Goal: Information Seeking & Learning: Learn about a topic

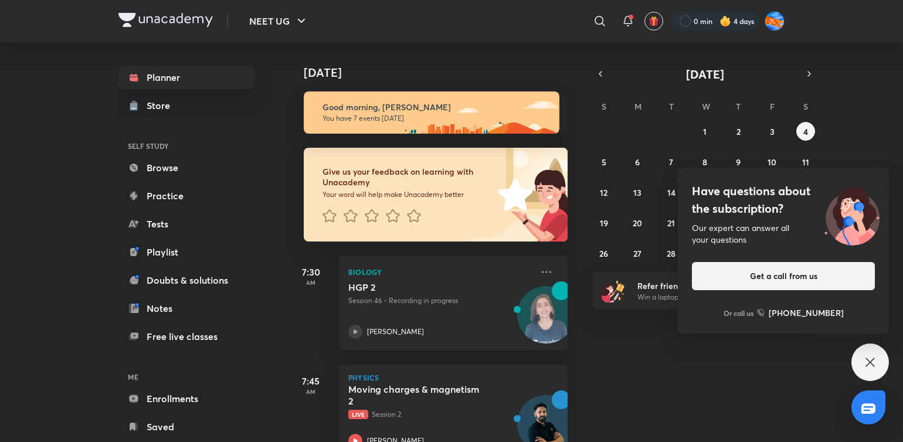
click at [421, 335] on p "[PERSON_NAME]" at bounding box center [395, 332] width 57 height 11
click at [445, 327] on div "[PERSON_NAME]" at bounding box center [440, 332] width 184 height 14
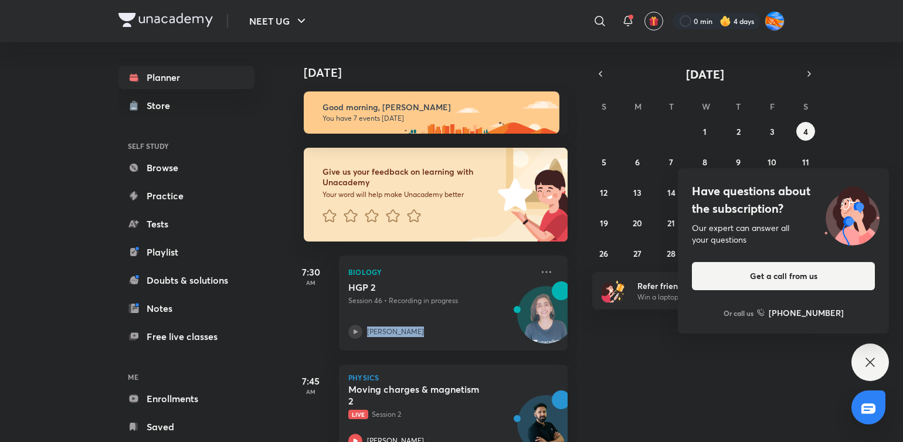
click at [445, 327] on div "[PERSON_NAME]" at bounding box center [440, 332] width 184 height 14
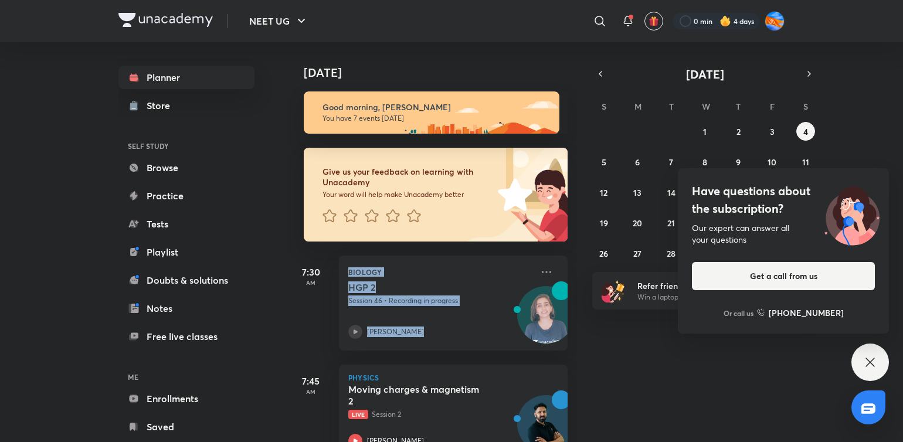
drag, startPoint x: 445, startPoint y: 327, endPoint x: 447, endPoint y: 274, distance: 53.4
click at [447, 274] on div "Biology HGP 2 Session 46 • Recording in progress [PERSON_NAME]" at bounding box center [453, 303] width 229 height 95
click at [499, 328] on div "[PERSON_NAME]" at bounding box center [440, 332] width 184 height 14
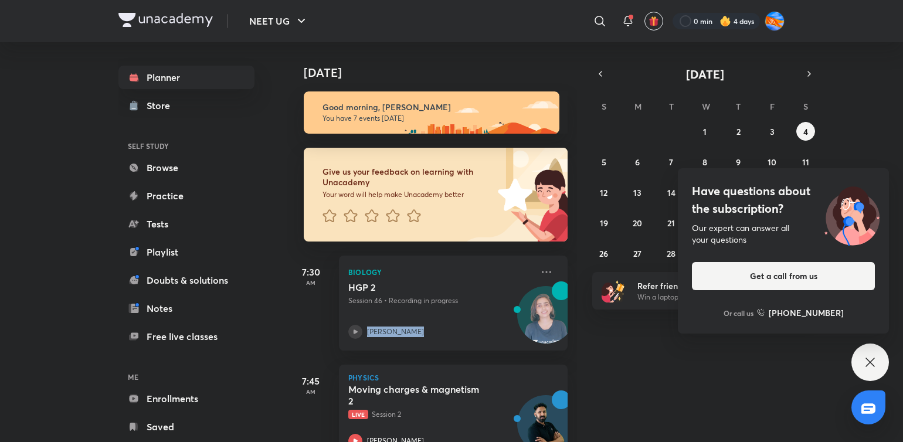
click at [499, 328] on div "[PERSON_NAME]" at bounding box center [440, 332] width 184 height 14
click at [472, 329] on div "[PERSON_NAME]" at bounding box center [440, 332] width 184 height 14
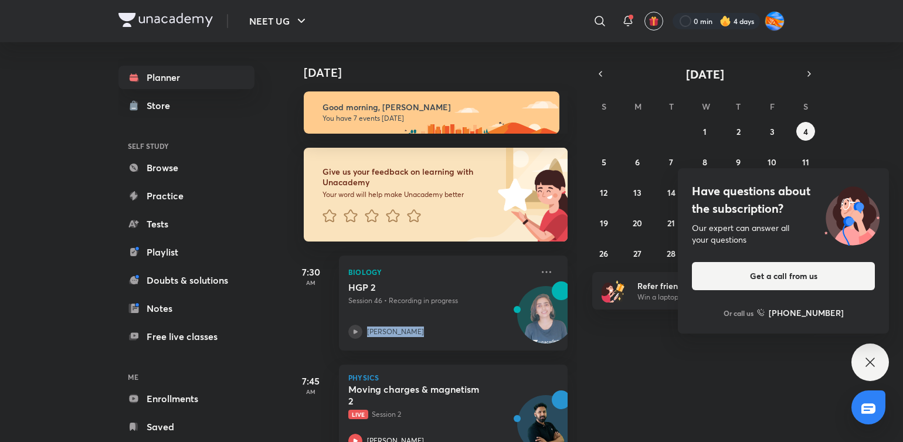
click at [472, 329] on div "[PERSON_NAME]" at bounding box center [440, 332] width 184 height 14
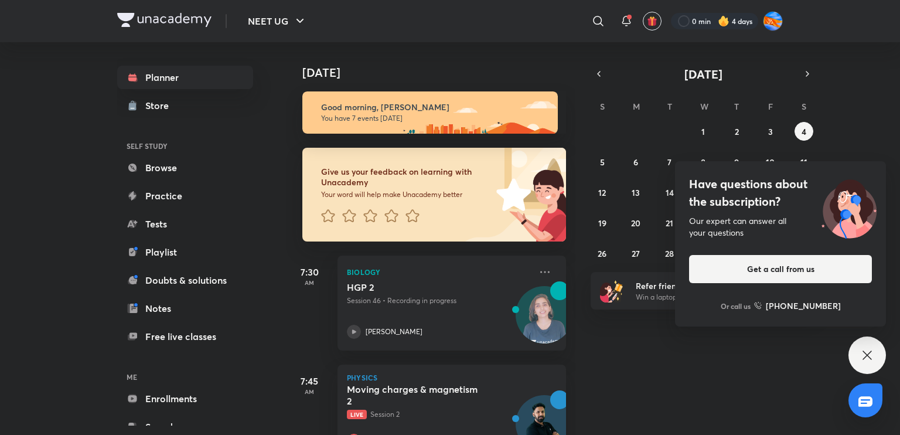
click at [478, 314] on div "HGP 2 Session 46 • Recording in progress [PERSON_NAME]" at bounding box center [439, 309] width 184 height 57
click at [765, 135] on button "3" at bounding box center [771, 131] width 19 height 19
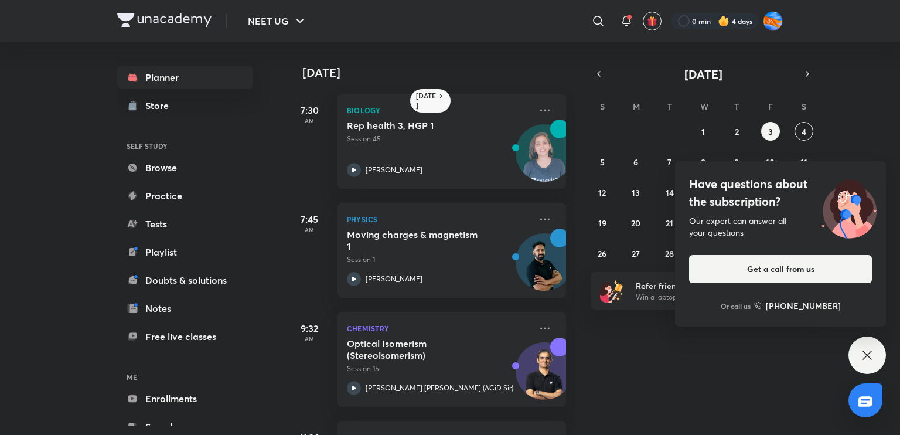
drag, startPoint x: 765, startPoint y: 135, endPoint x: 572, endPoint y: 182, distance: 198.6
click at [572, 182] on div "[DATE] [DATE] 7:30 AM Biology Rep health 3, HGP 1 Session 45 [PERSON_NAME] 7:45…" at bounding box center [534, 238] width 497 height 393
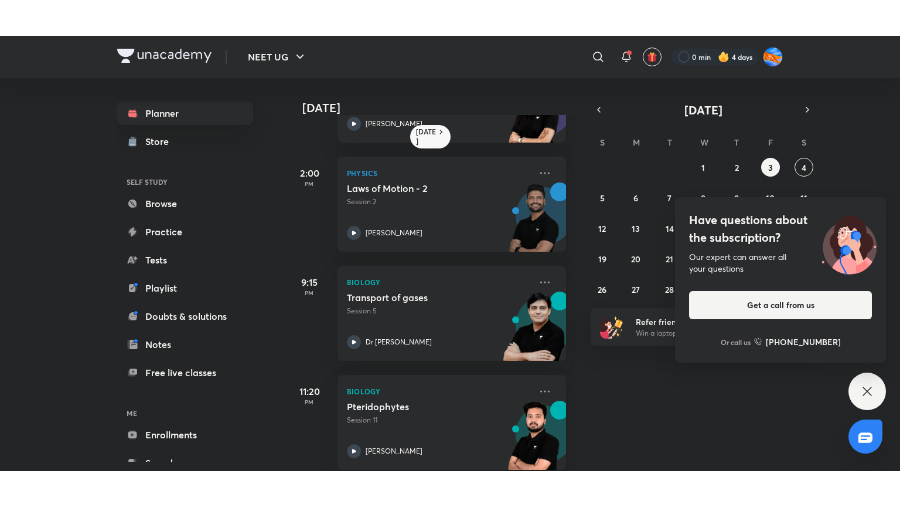
scroll to position [535, 0]
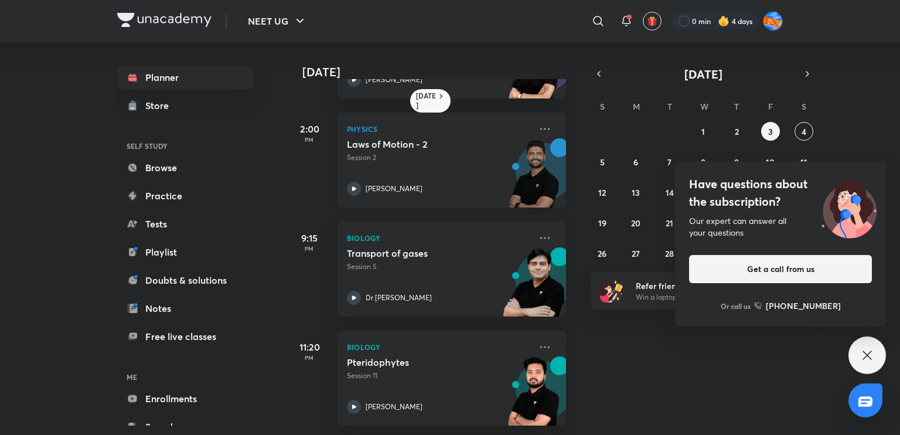
click at [459, 182] on div "[PERSON_NAME]" at bounding box center [439, 189] width 184 height 14
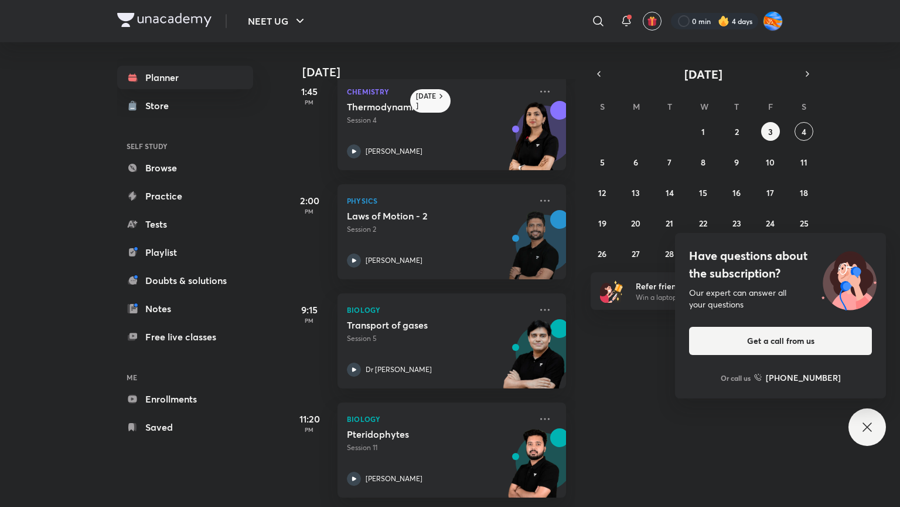
scroll to position [464, 0]
